Goal: Find contact information: Find contact information

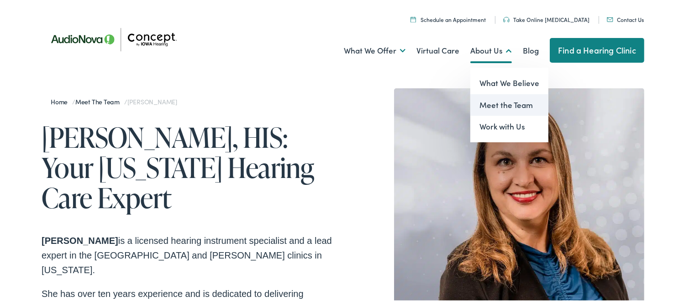
click at [490, 100] on link "Meet the Team" at bounding box center [510, 104] width 78 height 22
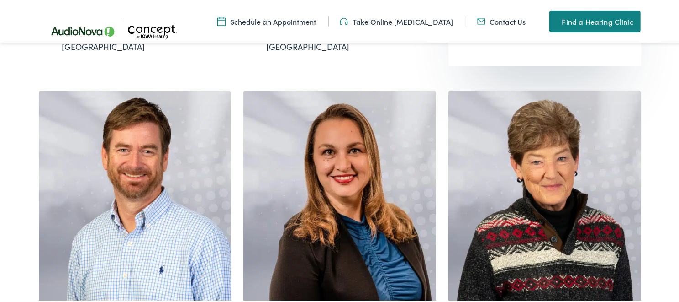
scroll to position [640, 0]
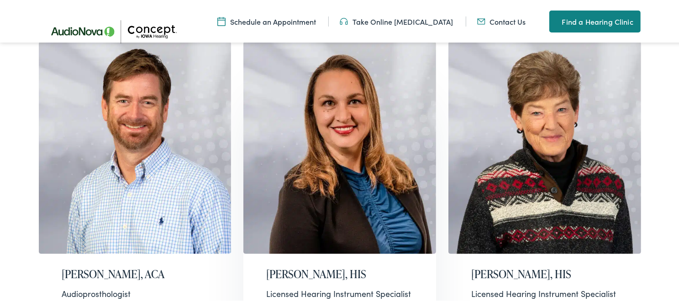
click at [362, 90] on img at bounding box center [340, 146] width 193 height 212
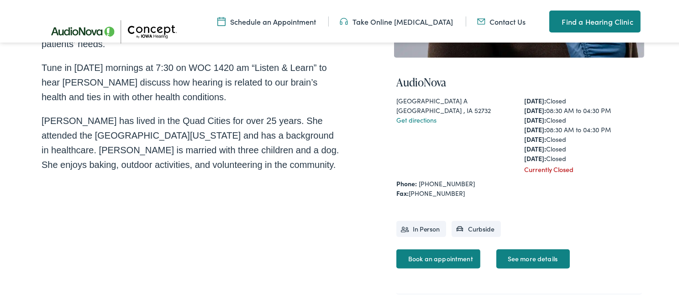
scroll to position [320, 0]
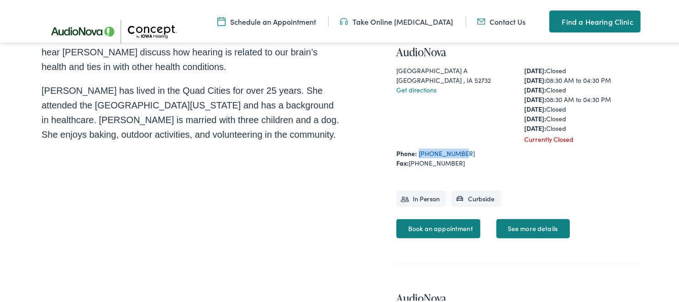
drag, startPoint x: 467, startPoint y: 147, endPoint x: 416, endPoint y: 149, distance: 51.2
click at [416, 149] on div "Phone: 563-219-8329" at bounding box center [520, 152] width 246 height 10
copy link "[PHONE_NUMBER]"
